Goal: Task Accomplishment & Management: Manage account settings

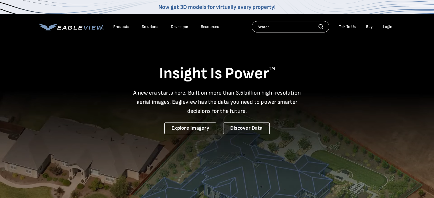
click at [387, 28] on div "Login" at bounding box center [387, 26] width 9 height 5
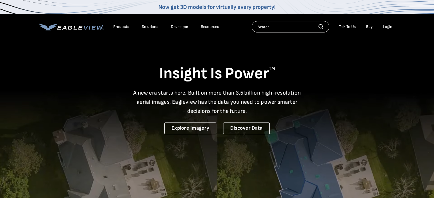
click at [386, 27] on div "Login" at bounding box center [387, 26] width 9 height 5
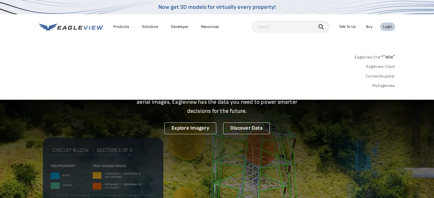
click at [375, 86] on link "MyEagleview" at bounding box center [383, 85] width 23 height 5
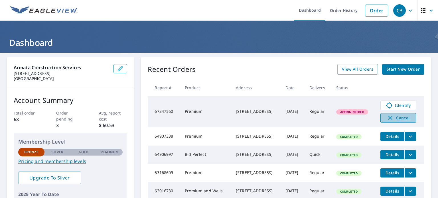
click at [400, 116] on span "Cancel" at bounding box center [398, 118] width 24 height 7
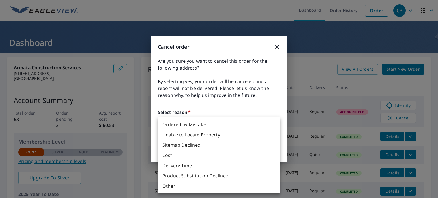
click at [263, 125] on body "CB CB Dashboard Order History Order CB Dashboard Armata Construction Services 2…" at bounding box center [219, 99] width 438 height 198
click at [183, 124] on li "Ordered by Mistake" at bounding box center [219, 124] width 123 height 10
type input "30"
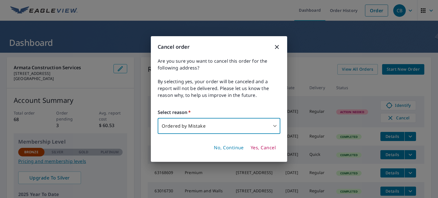
click at [263, 147] on span "Yes, Cancel" at bounding box center [263, 148] width 25 height 6
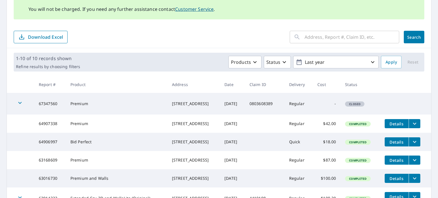
scroll to position [86, 0]
